Goal: Check status: Check status

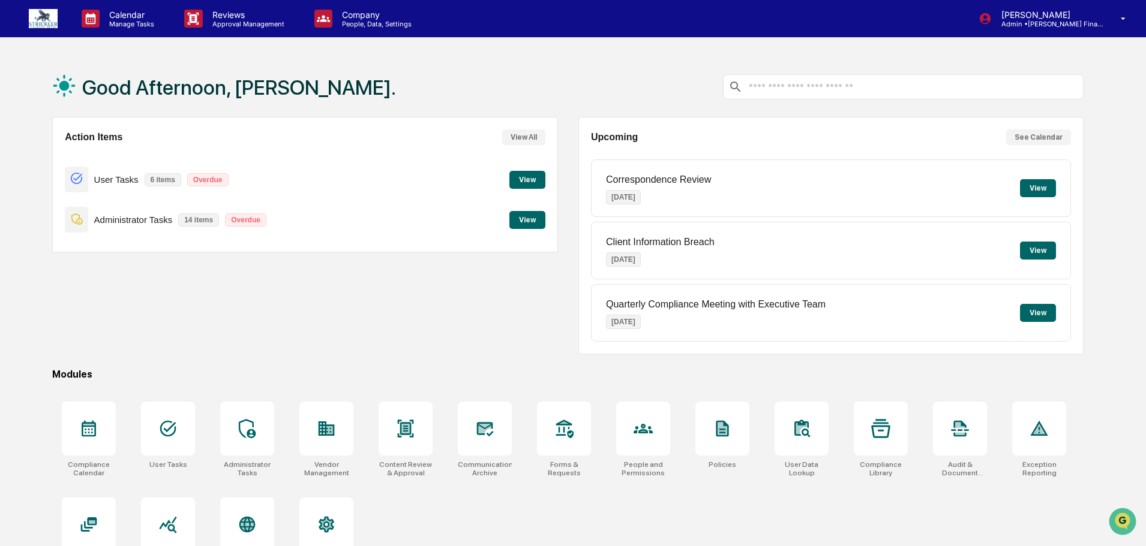
click at [515, 187] on button "View" at bounding box center [527, 180] width 36 height 18
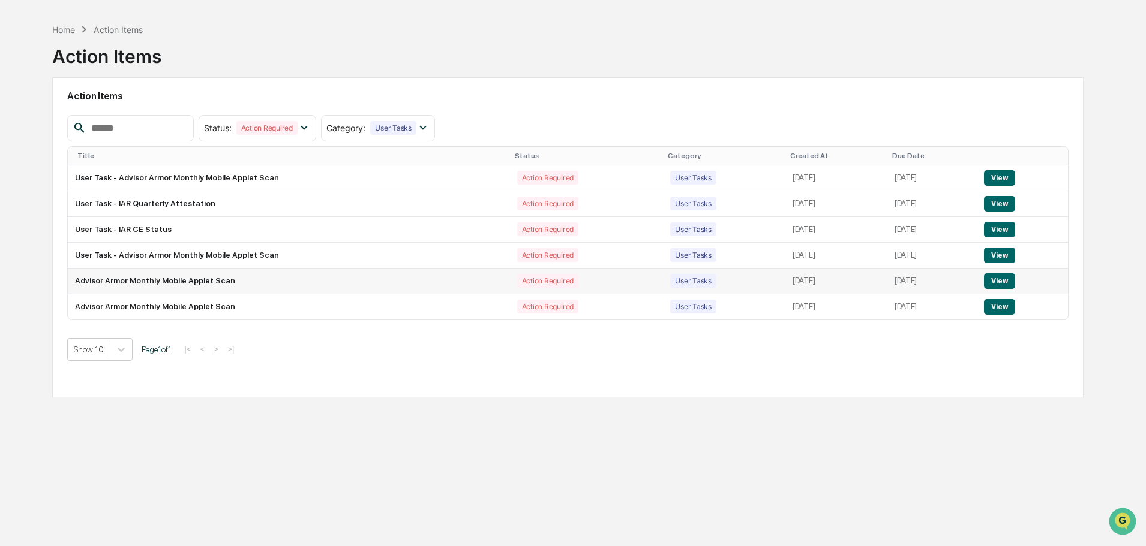
scroll to position [57, 0]
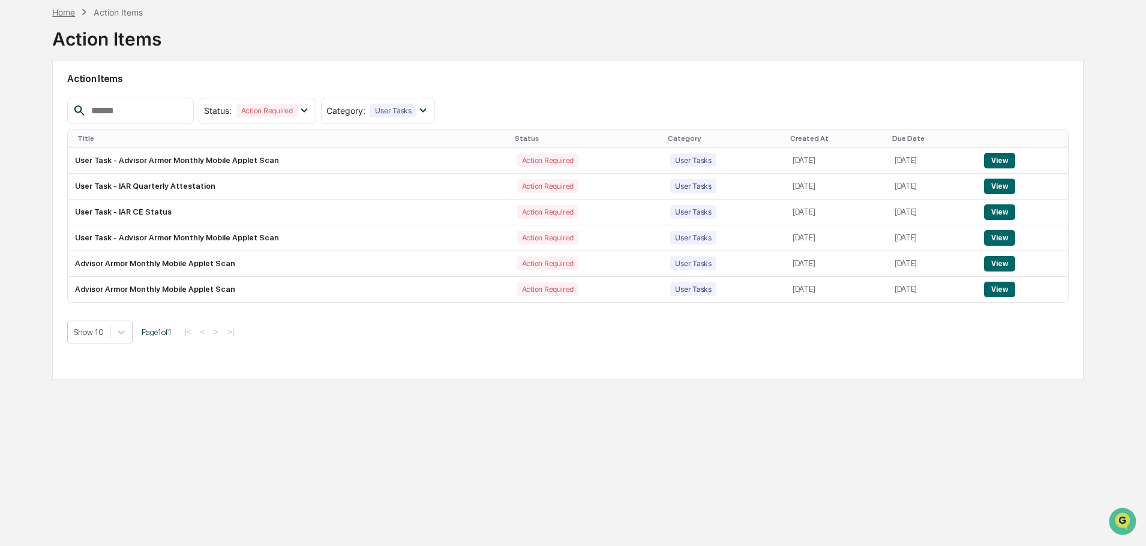
click at [70, 16] on div "Home" at bounding box center [63, 12] width 23 height 10
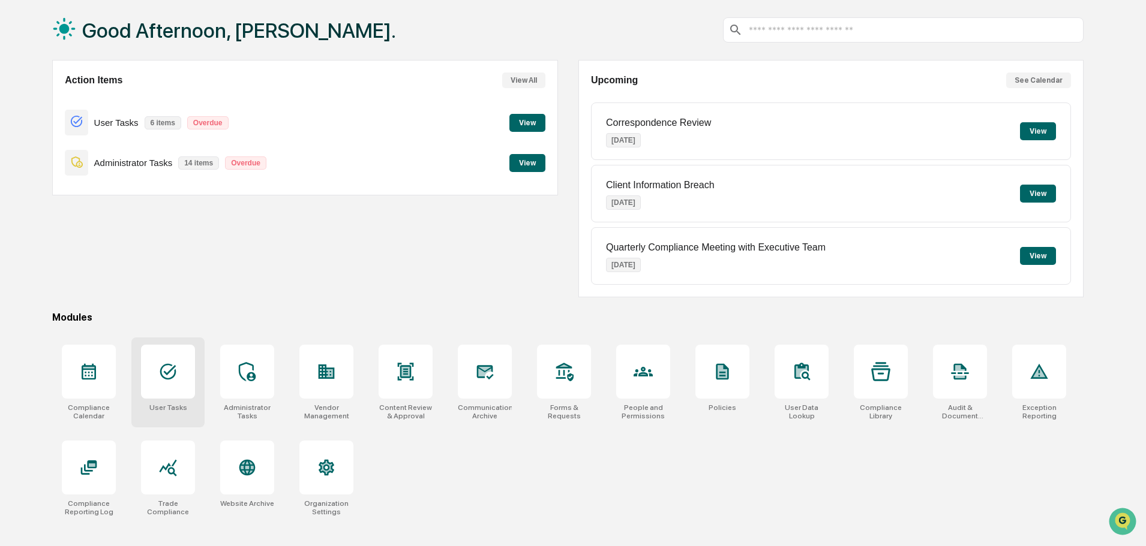
click at [171, 379] on icon at bounding box center [168, 372] width 16 height 16
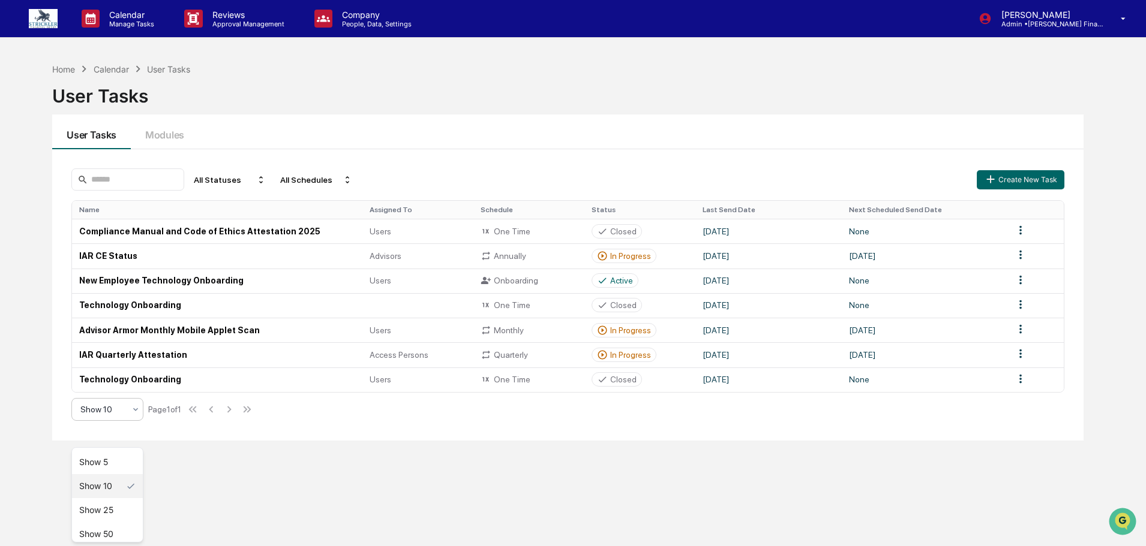
click at [140, 414] on icon at bounding box center [136, 410] width 10 height 10
click at [109, 528] on div "Show 50" at bounding box center [107, 534] width 71 height 24
click at [156, 342] on td "Advisor Armor Monthly Mobile Applet Scan" at bounding box center [217, 330] width 290 height 25
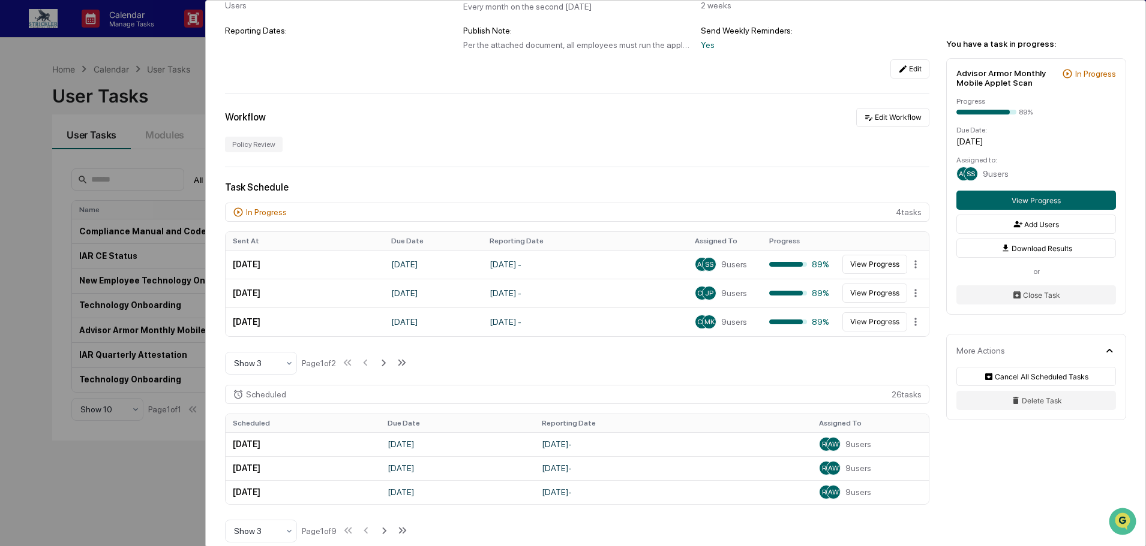
scroll to position [240, 0]
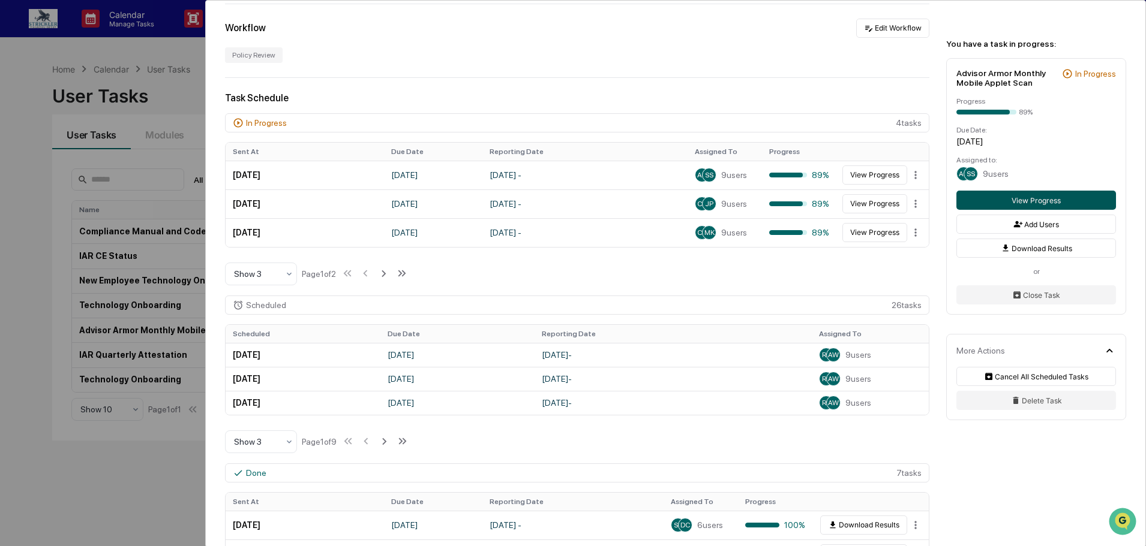
click at [991, 194] on button "View Progress" at bounding box center [1036, 200] width 160 height 19
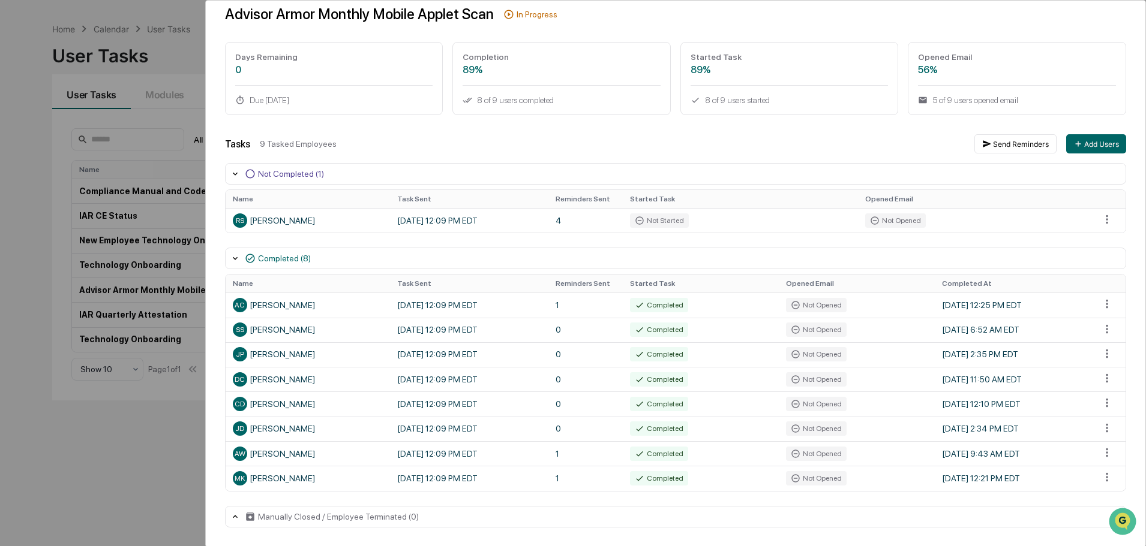
scroll to position [57, 0]
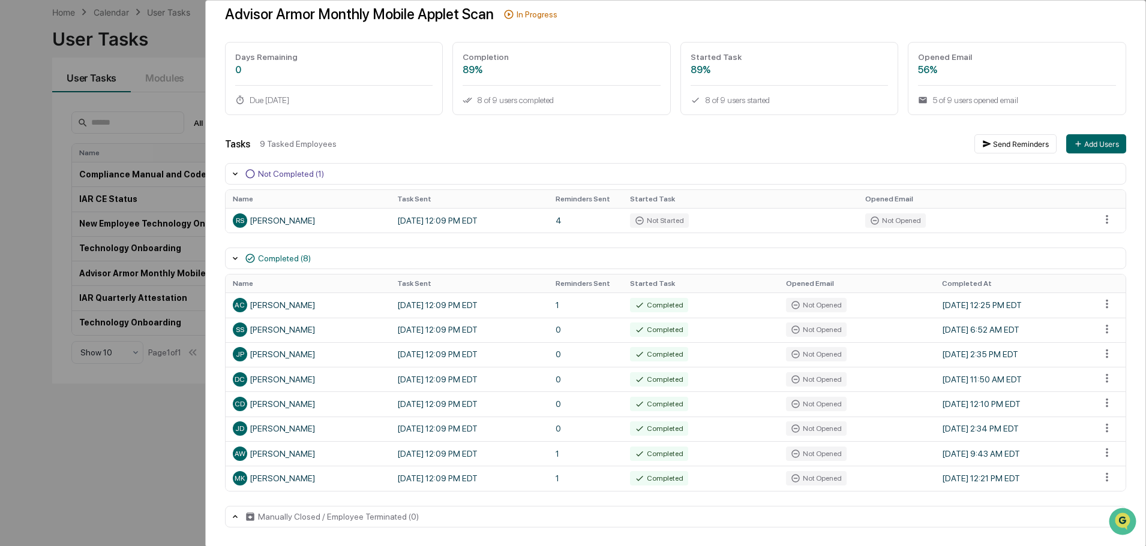
click at [45, 191] on div "User Tasks Advisor Armor Monthly Mobile Applet Scan Task Details Advisor Armor …" at bounding box center [573, 273] width 1146 height 546
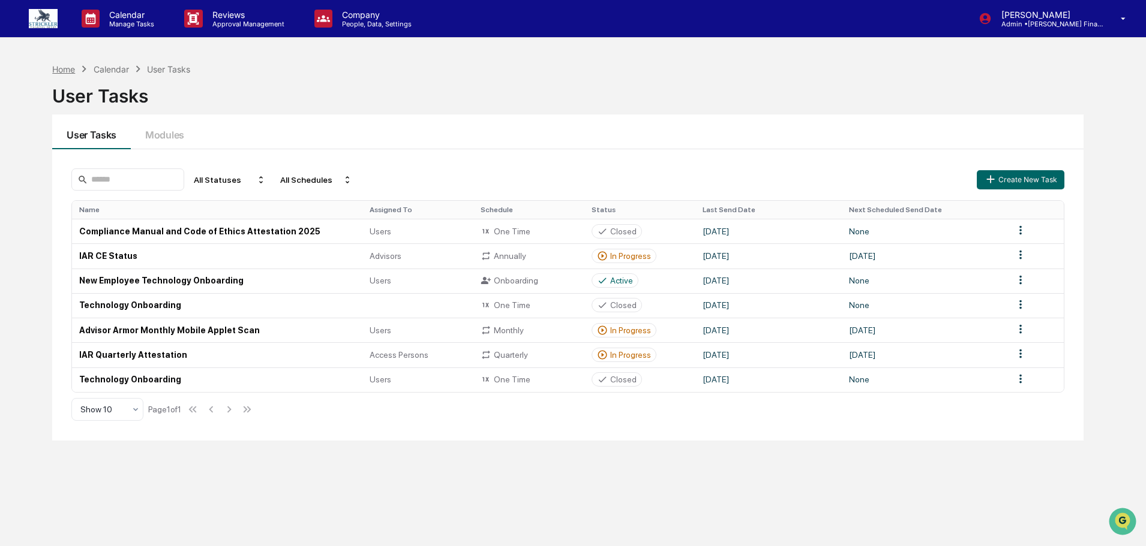
click at [69, 70] on div "Home" at bounding box center [63, 69] width 23 height 10
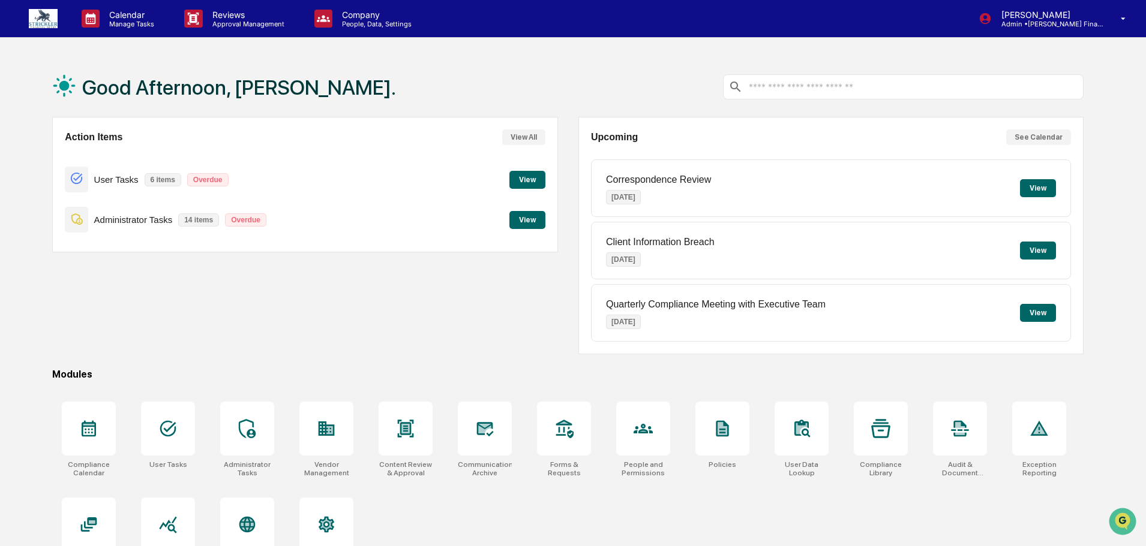
click at [532, 226] on button "View" at bounding box center [527, 220] width 36 height 18
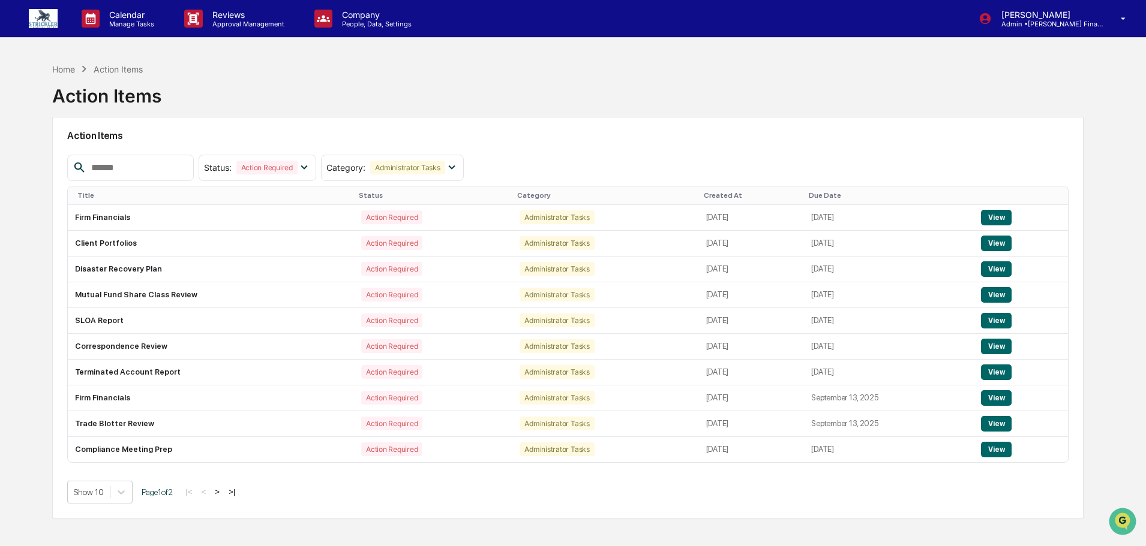
click at [123, 507] on div "Action Items Status : Action Required Select/Deselect All Action Required Resol…" at bounding box center [567, 318] width 1031 height 402
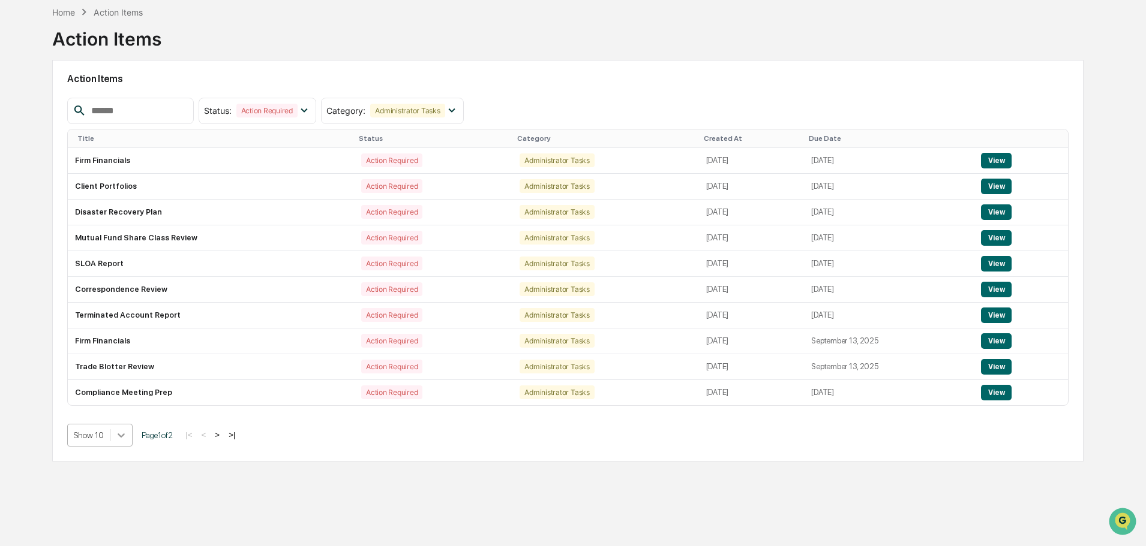
click at [123, 500] on body "Calendar Manage Tasks Reviews Approval Management Company People, Data, Setting…" at bounding box center [573, 244] width 1146 height 603
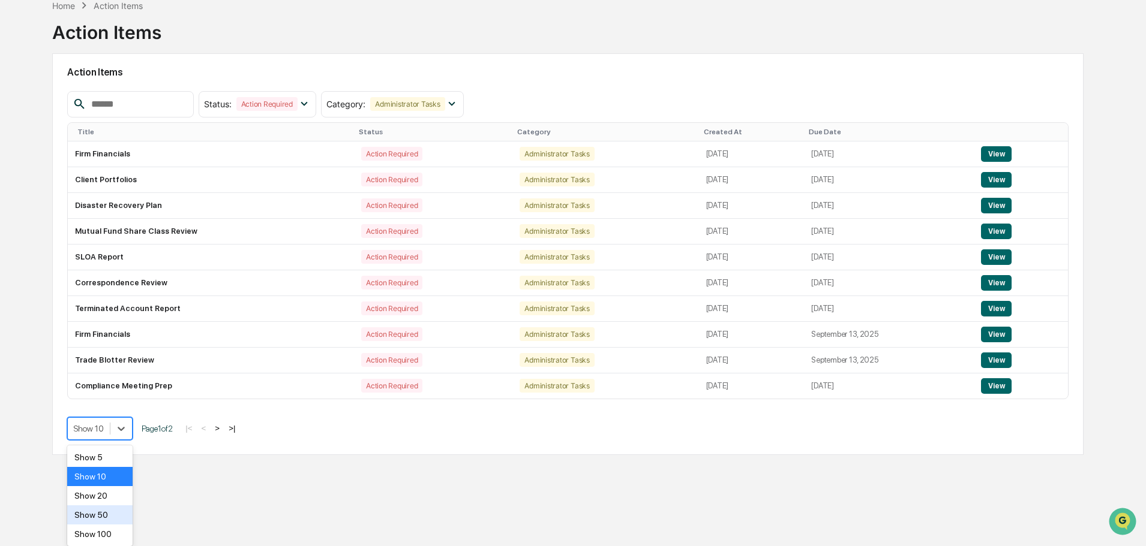
click at [109, 515] on div "Show 50" at bounding box center [99, 515] width 65 height 19
